Goal: Task Accomplishment & Management: Manage account settings

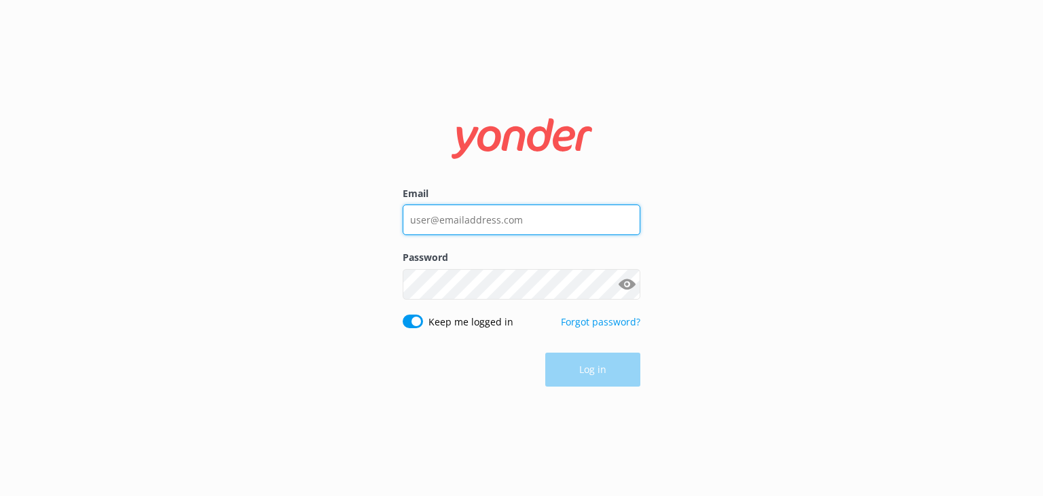
type input "[EMAIL_ADDRESS][DOMAIN_NAME]"
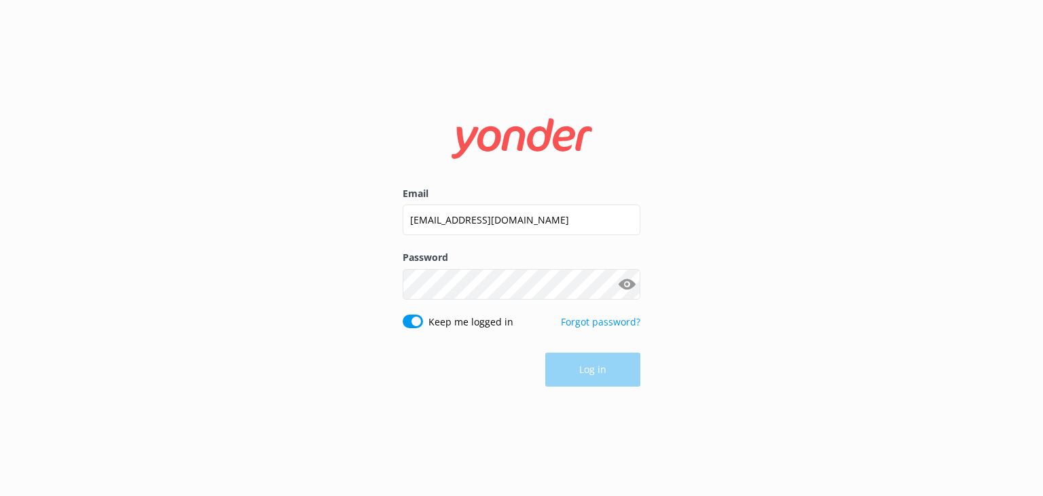
click at [580, 357] on div "Log in" at bounding box center [522, 369] width 238 height 34
click at [580, 365] on button "Log in" at bounding box center [592, 370] width 95 height 34
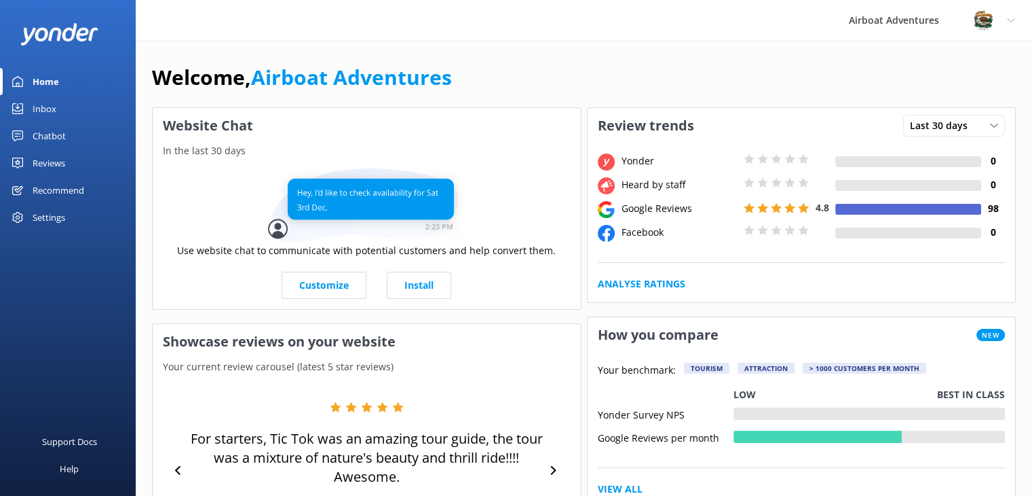
click at [64, 162] on div "Reviews" at bounding box center [49, 162] width 33 height 27
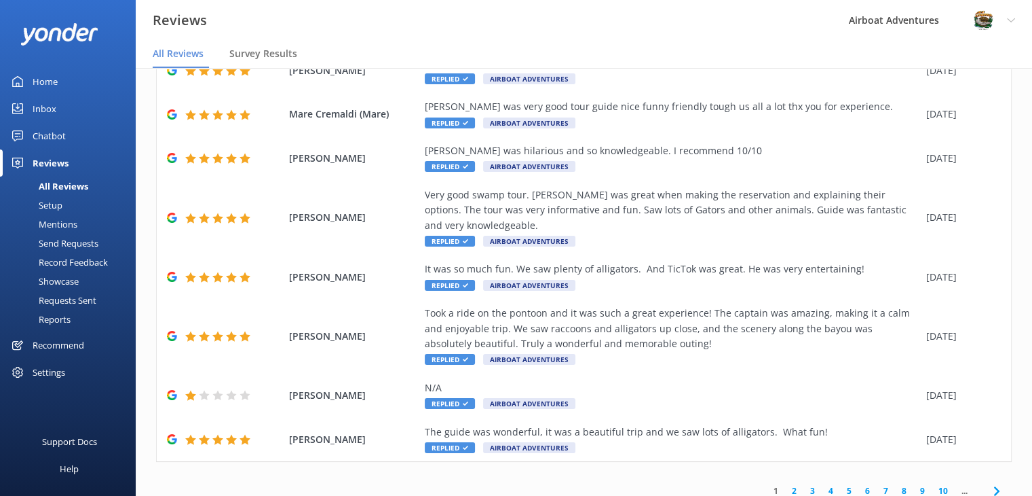
scroll to position [277, 0]
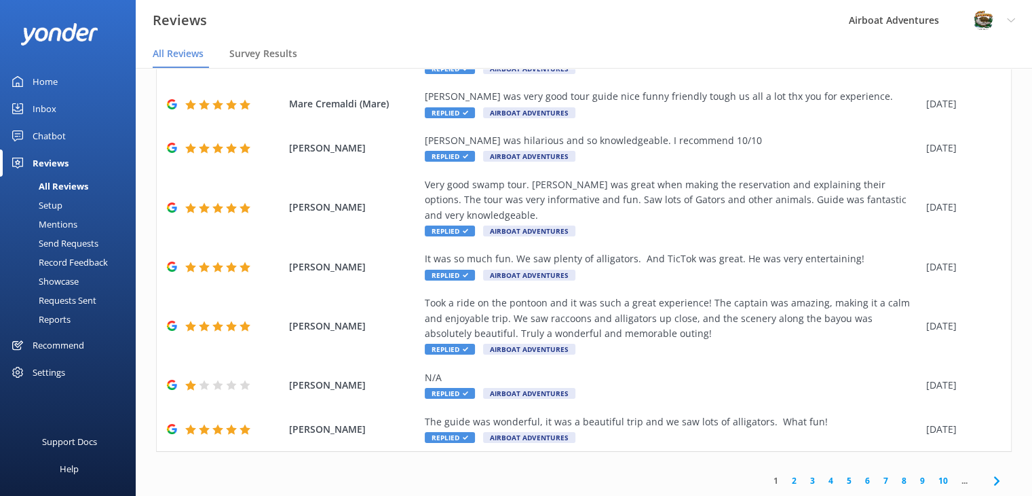
click at [785, 476] on link "2" at bounding box center [794, 480] width 18 height 13
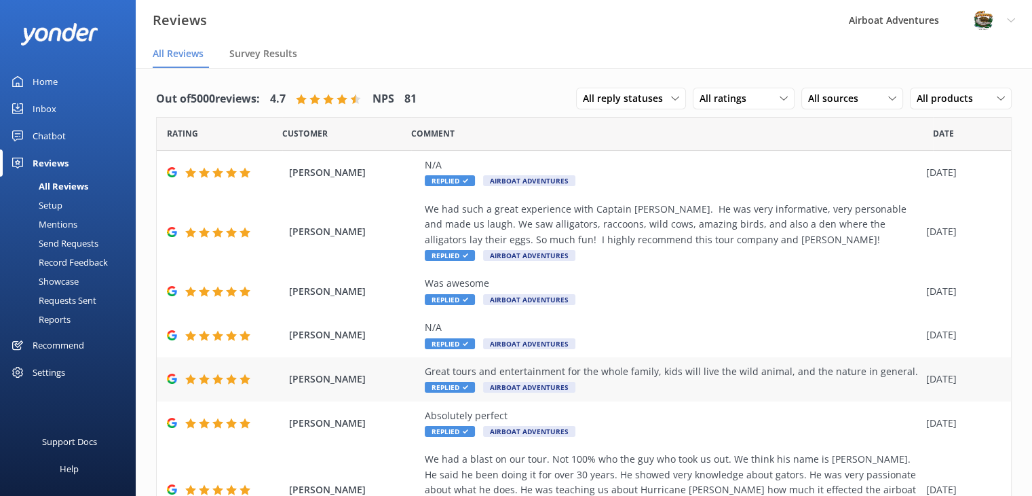
scroll to position [277, 0]
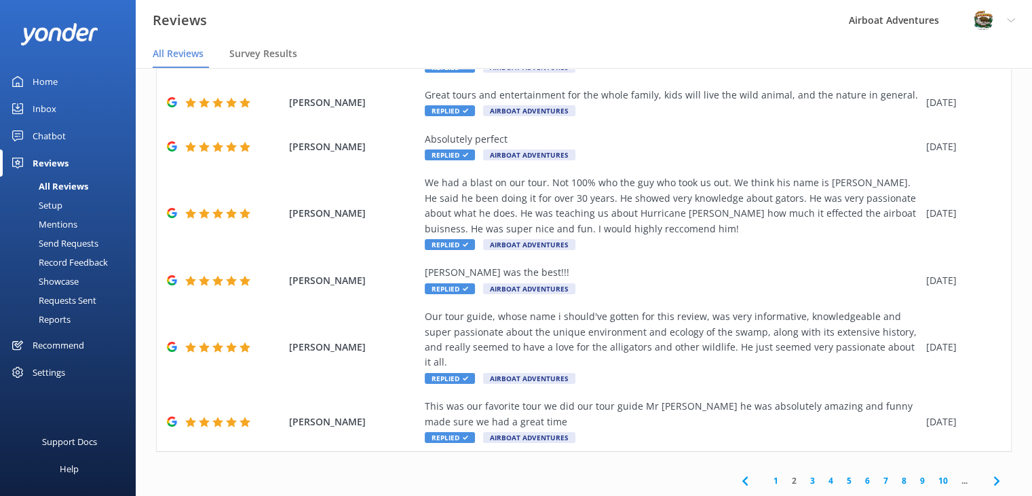
click at [767, 479] on link "1" at bounding box center [776, 480] width 18 height 13
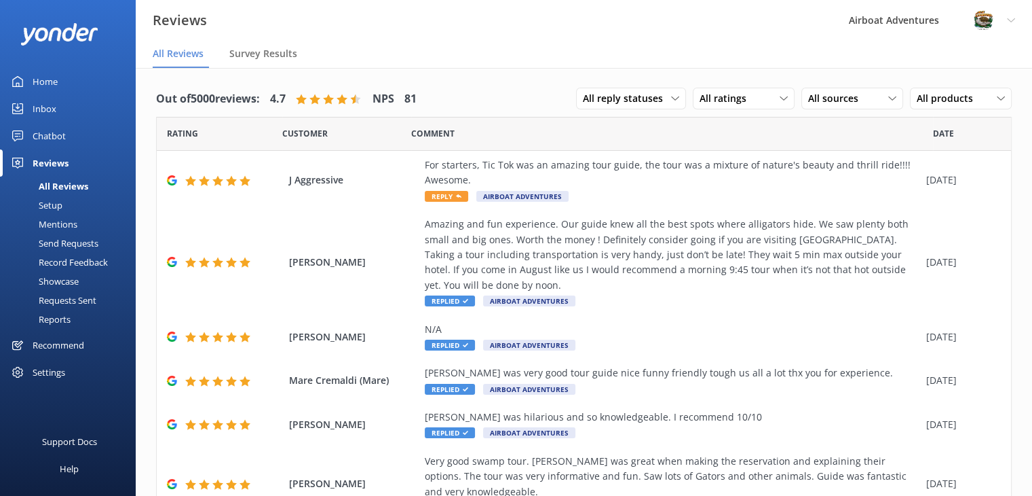
scroll to position [277, 0]
